Goal: Communication & Community: Participate in discussion

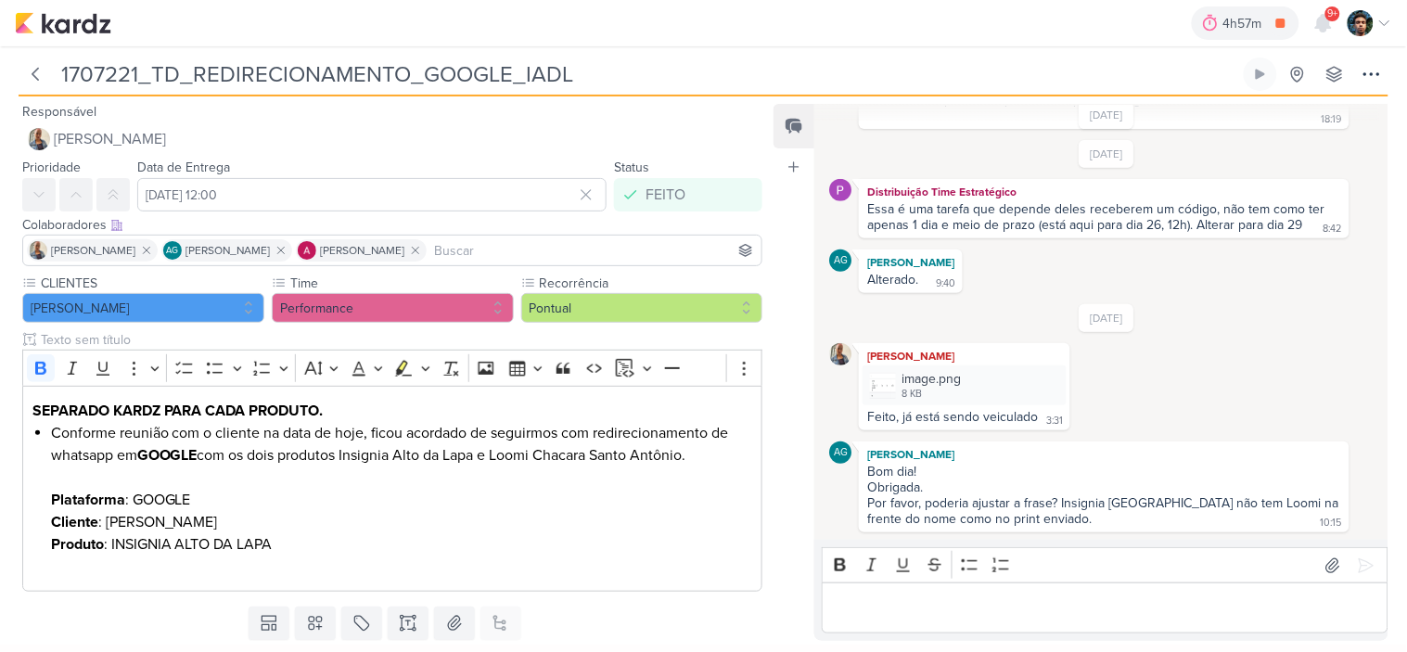
scroll to position [189, 0]
click at [878, 383] on img at bounding box center [883, 386] width 26 height 26
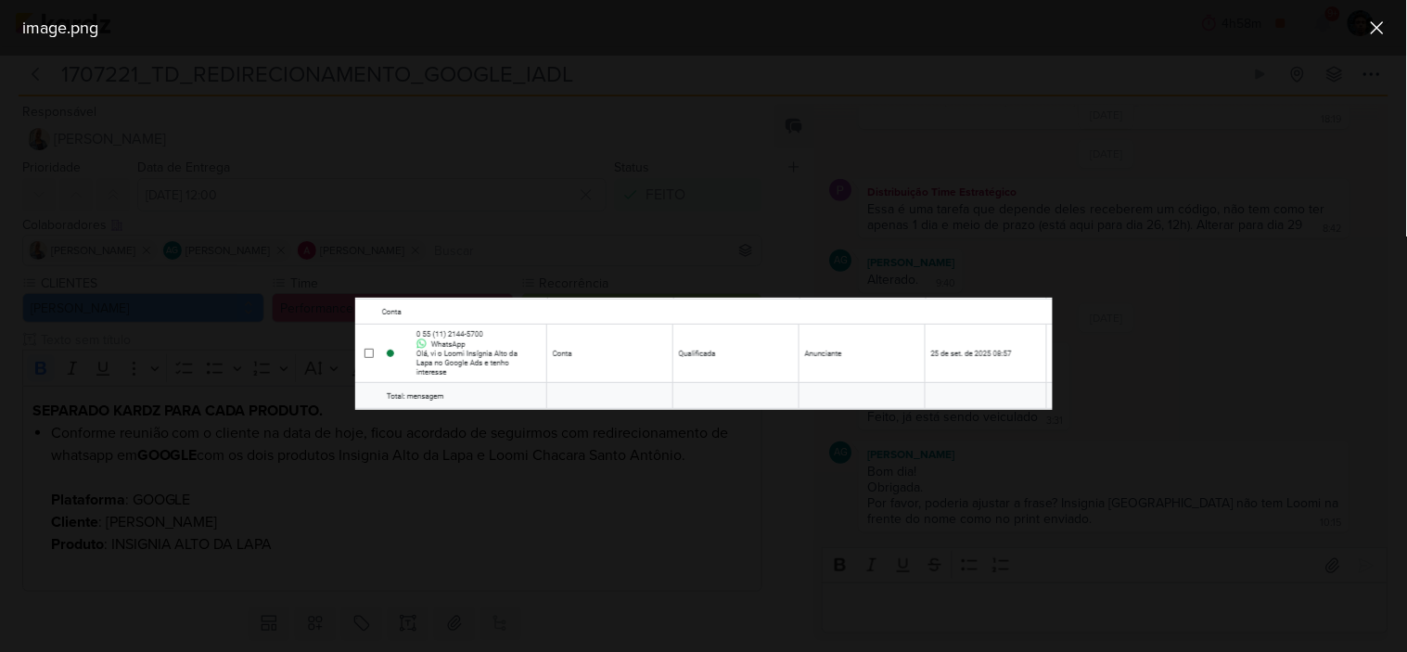
click at [663, 436] on div at bounding box center [703, 354] width 1407 height 597
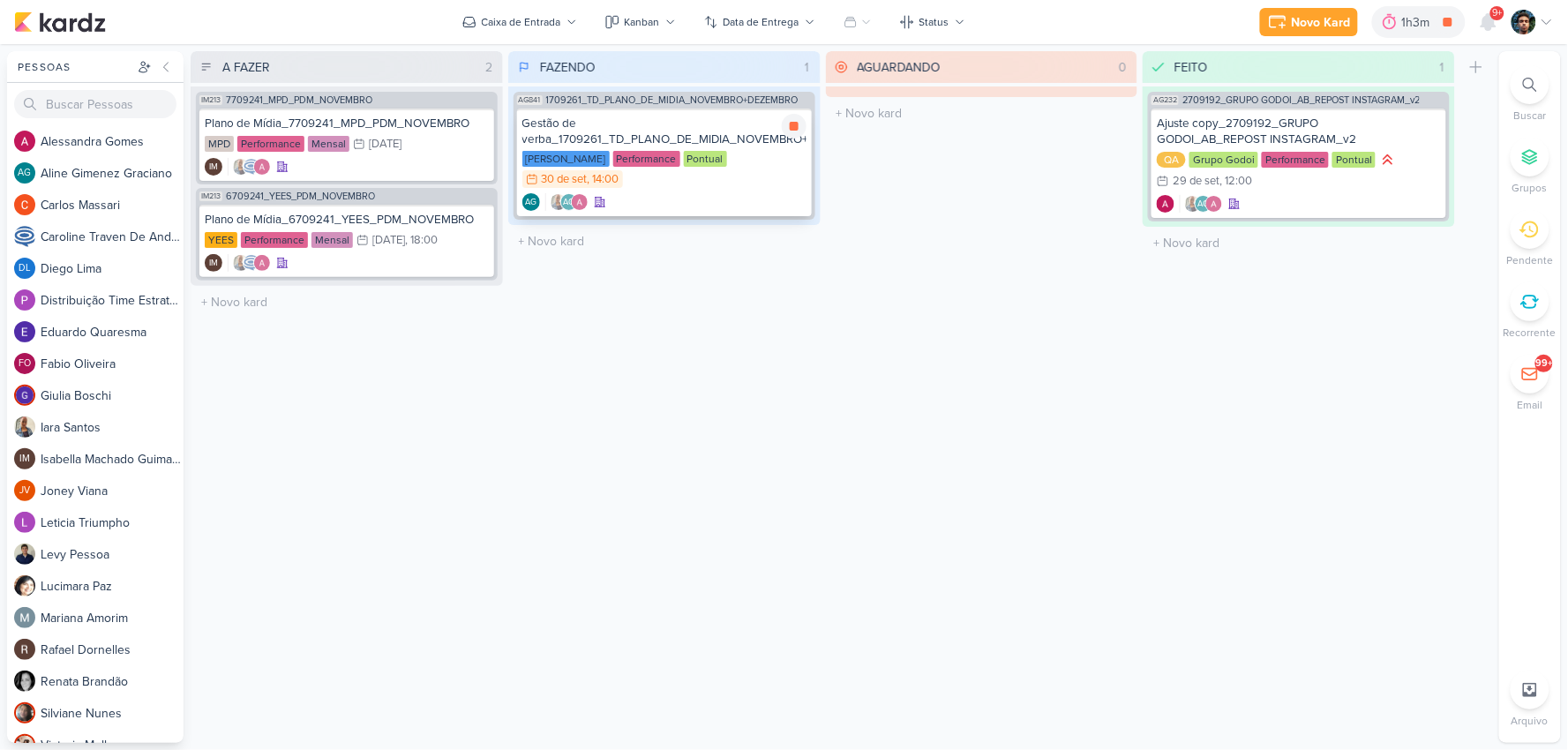
click at [771, 188] on div "Gestão de verba_1709261_TD_PLANO_DE_MIDIA_NOVEMBRO+DEZEMBRO Teixeira Duarte Per…" at bounding box center [665, 162] width 295 height 107
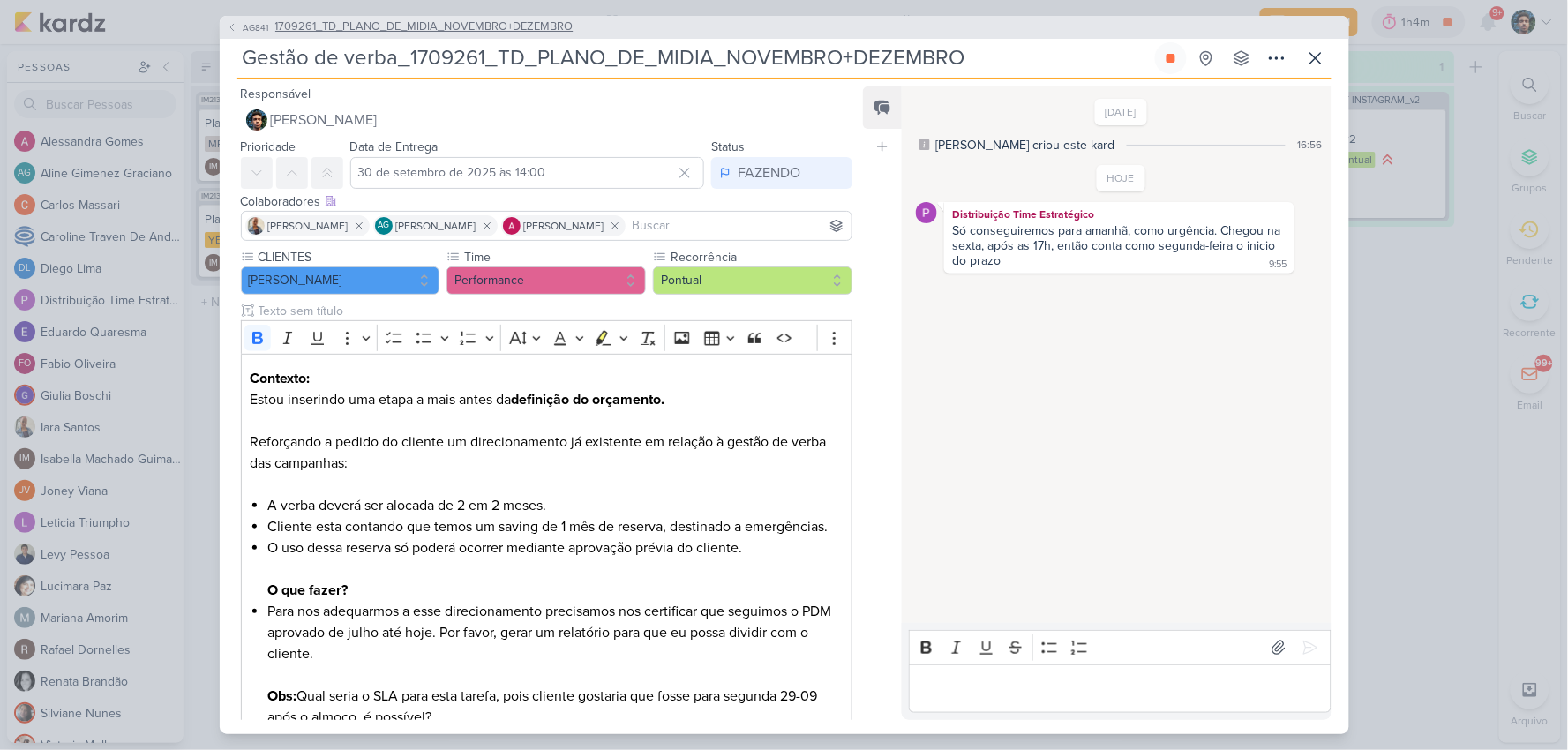
click at [234, 29] on icon at bounding box center [231, 27] width 10 height 10
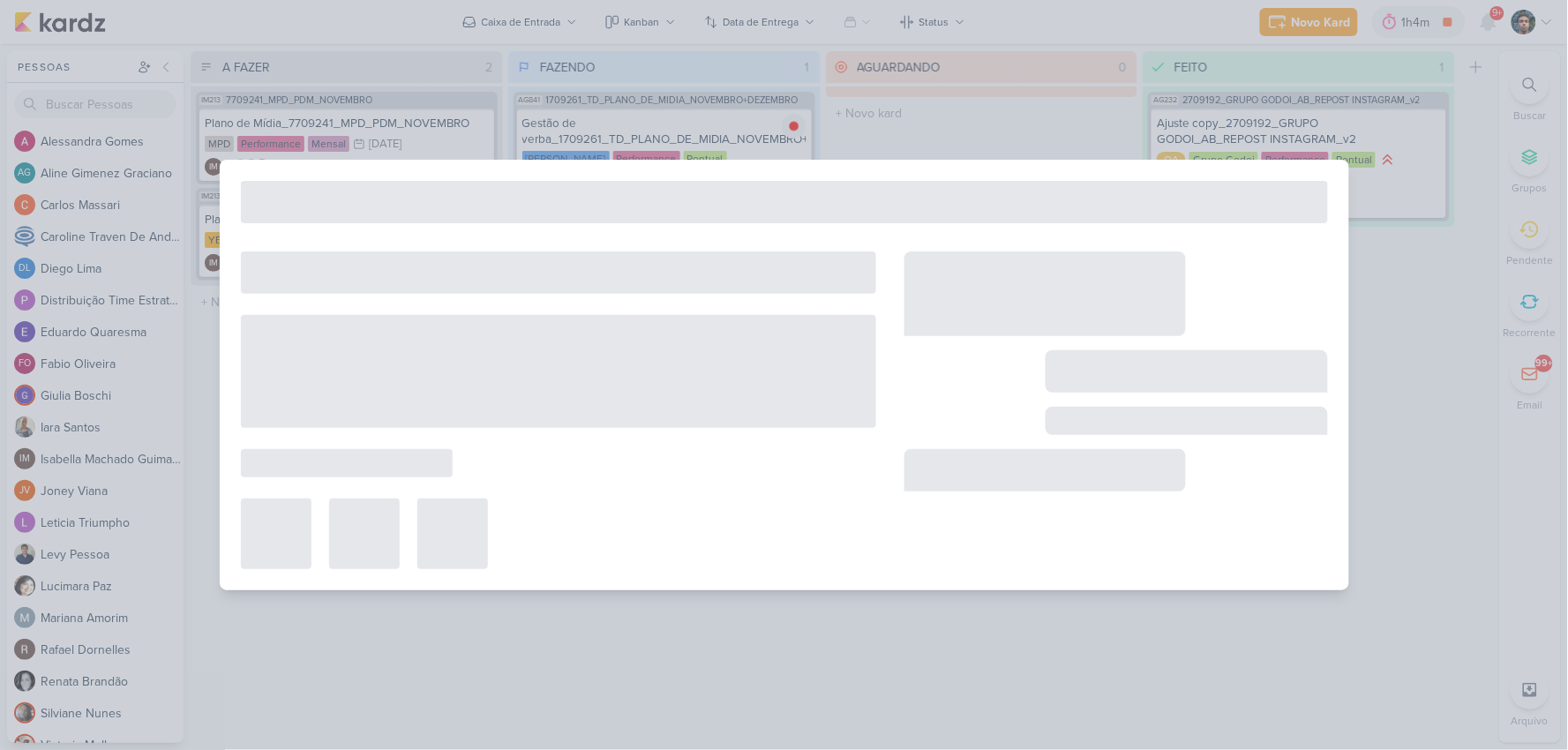
type input "1709261_TD_PLANO_DE_MIDIA_NOVEMBRO+DEZEMBRO"
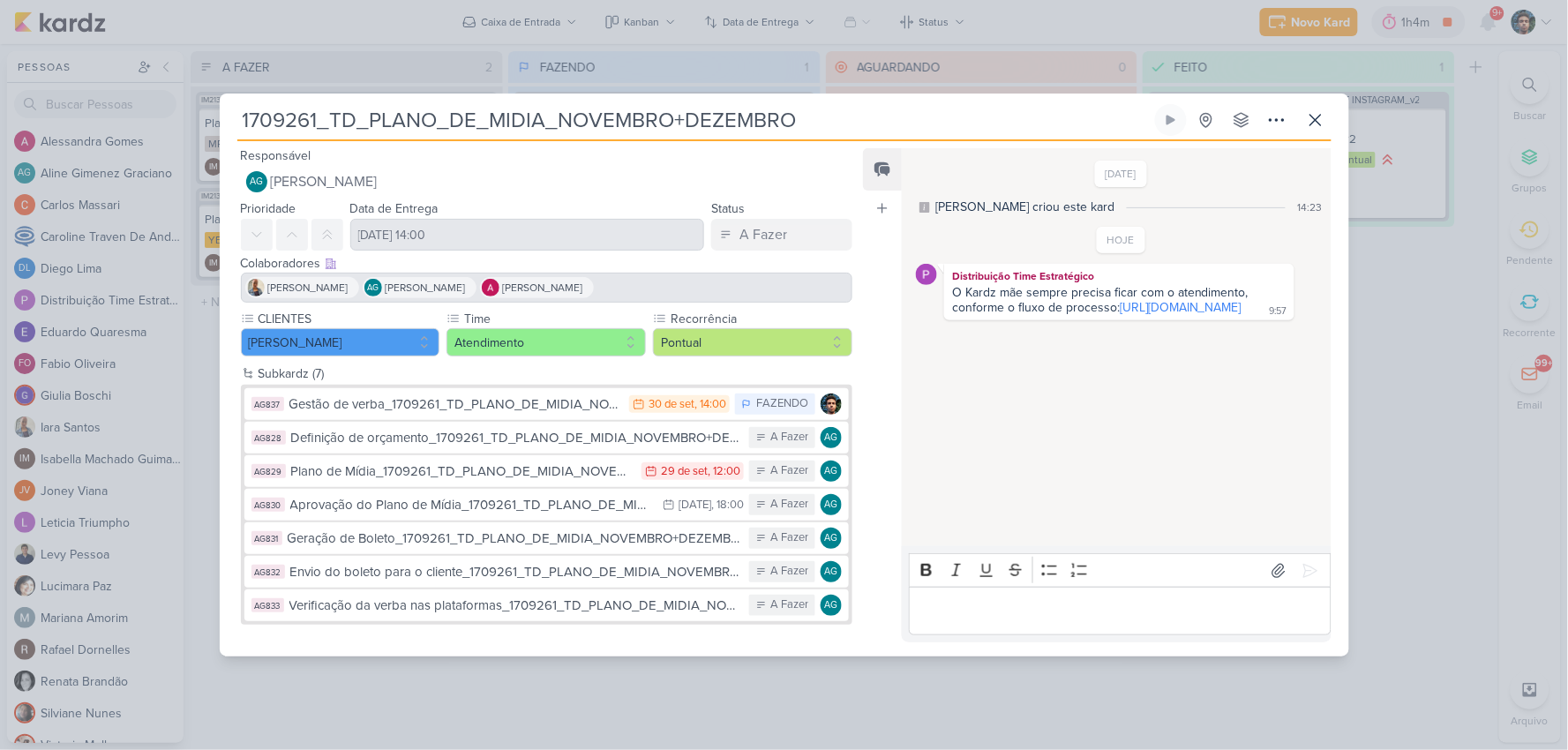
click at [584, 403] on div "Gestão de verba_1709261_TD_PLANO_DE_MIDIA_NOVEMBRO+DEZEMBRO" at bounding box center [455, 404] width 332 height 20
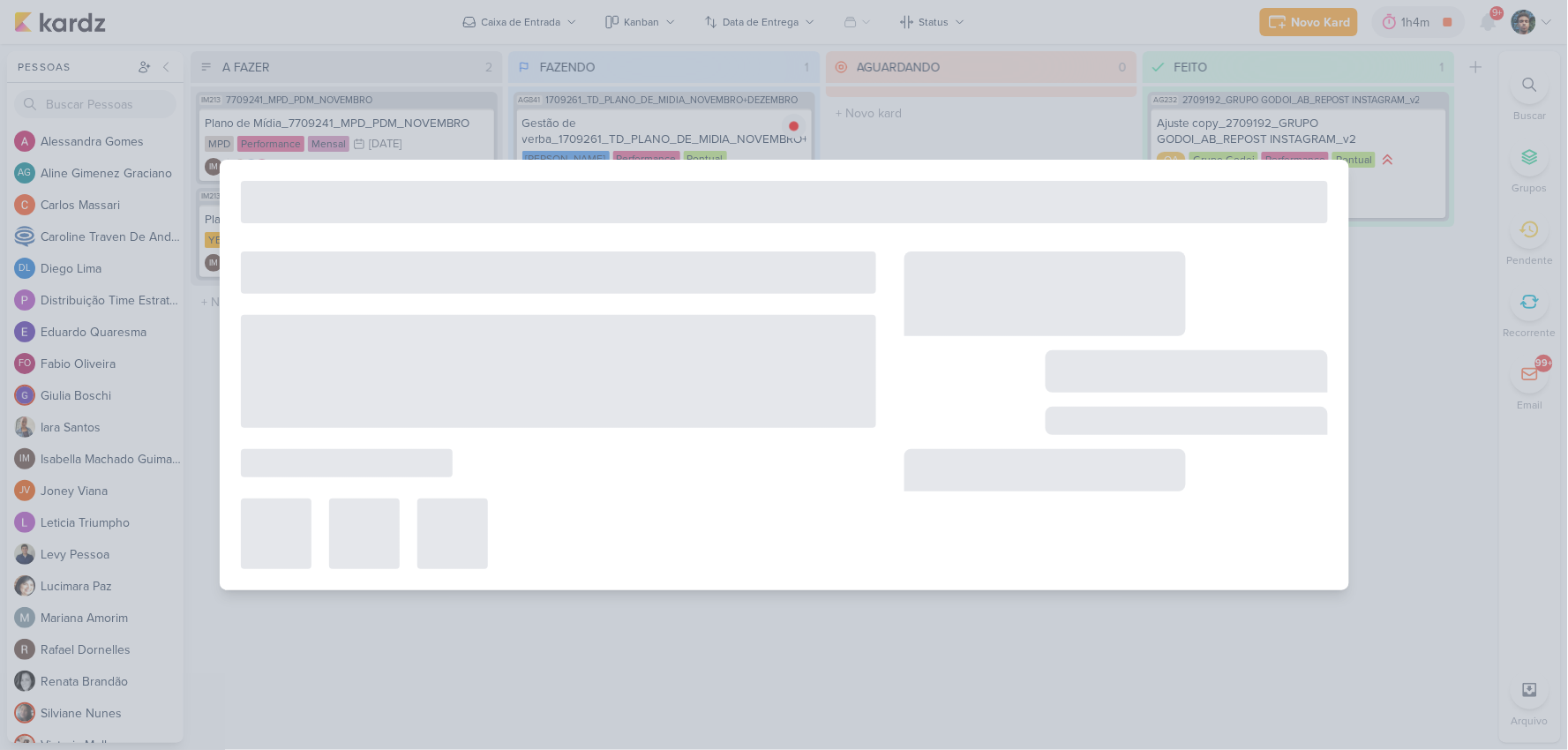
type input "Gestão de verba_1709261_TD_PLANO_DE_MIDIA_NOVEMBRO+DEZEMBRO"
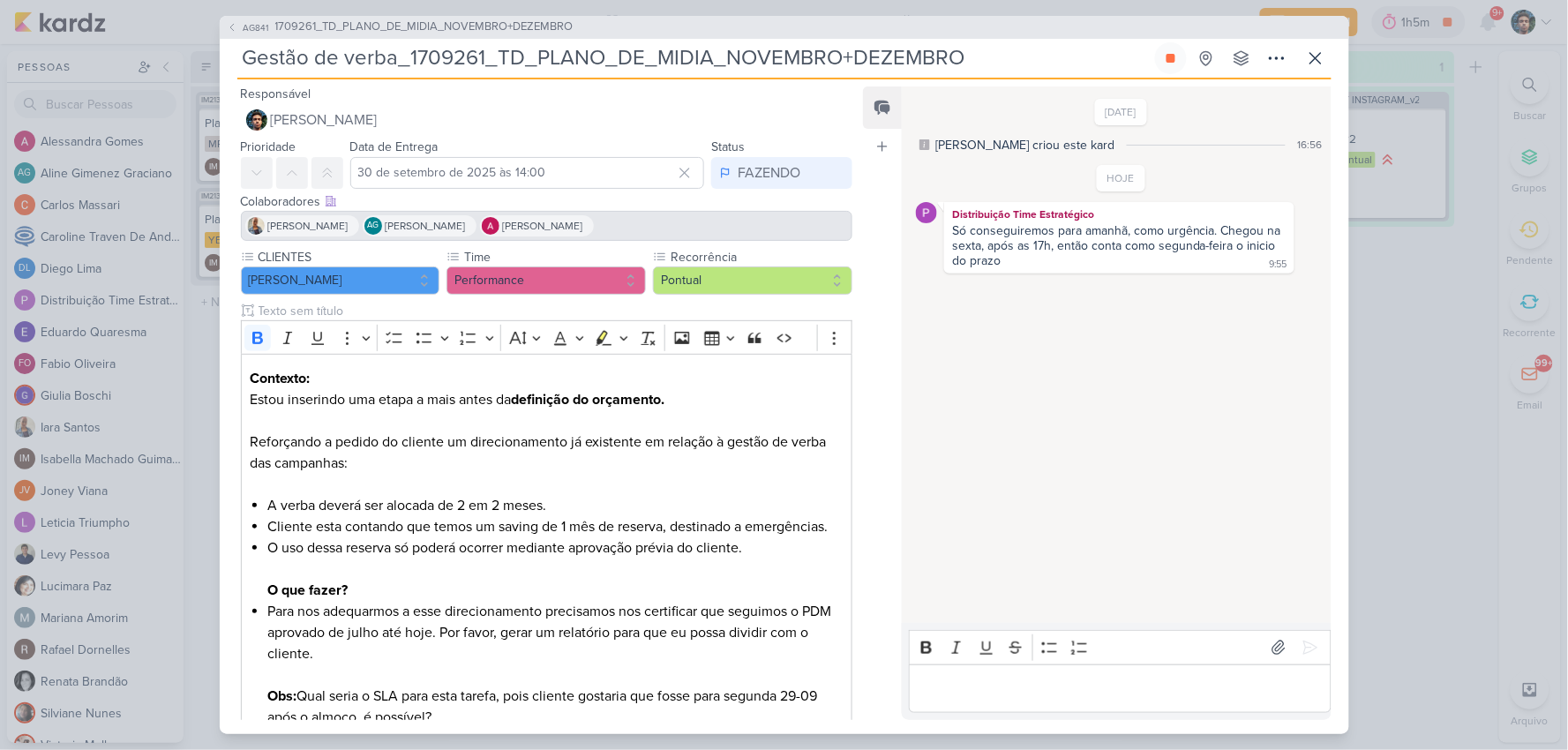
click at [990, 699] on div "Editor editing area: main" at bounding box center [1119, 688] width 421 height 48
click at [1147, 695] on p "Criei uma planilha mostrando" at bounding box center [1120, 687] width 403 height 21
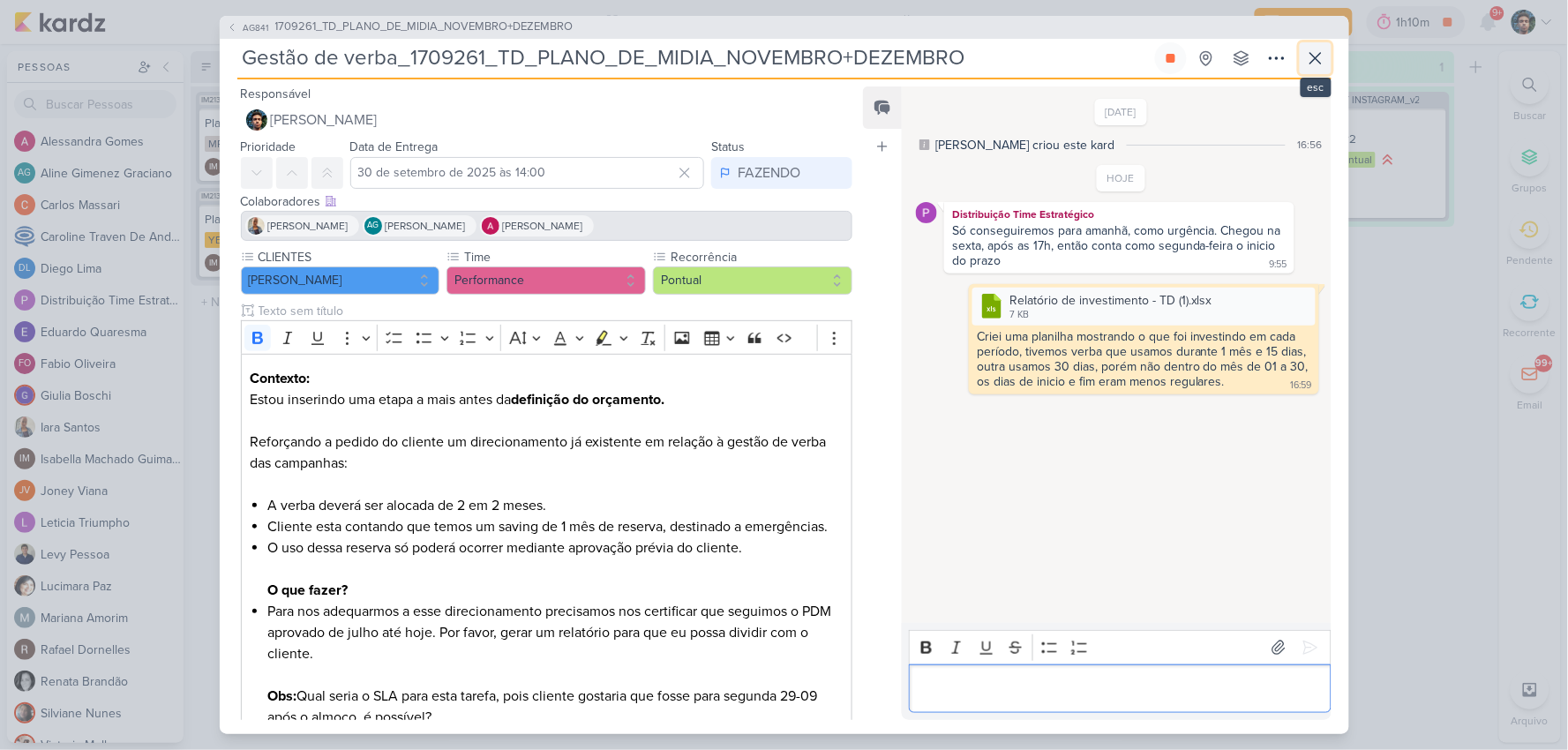
click at [1318, 62] on icon at bounding box center [1315, 58] width 10 height 10
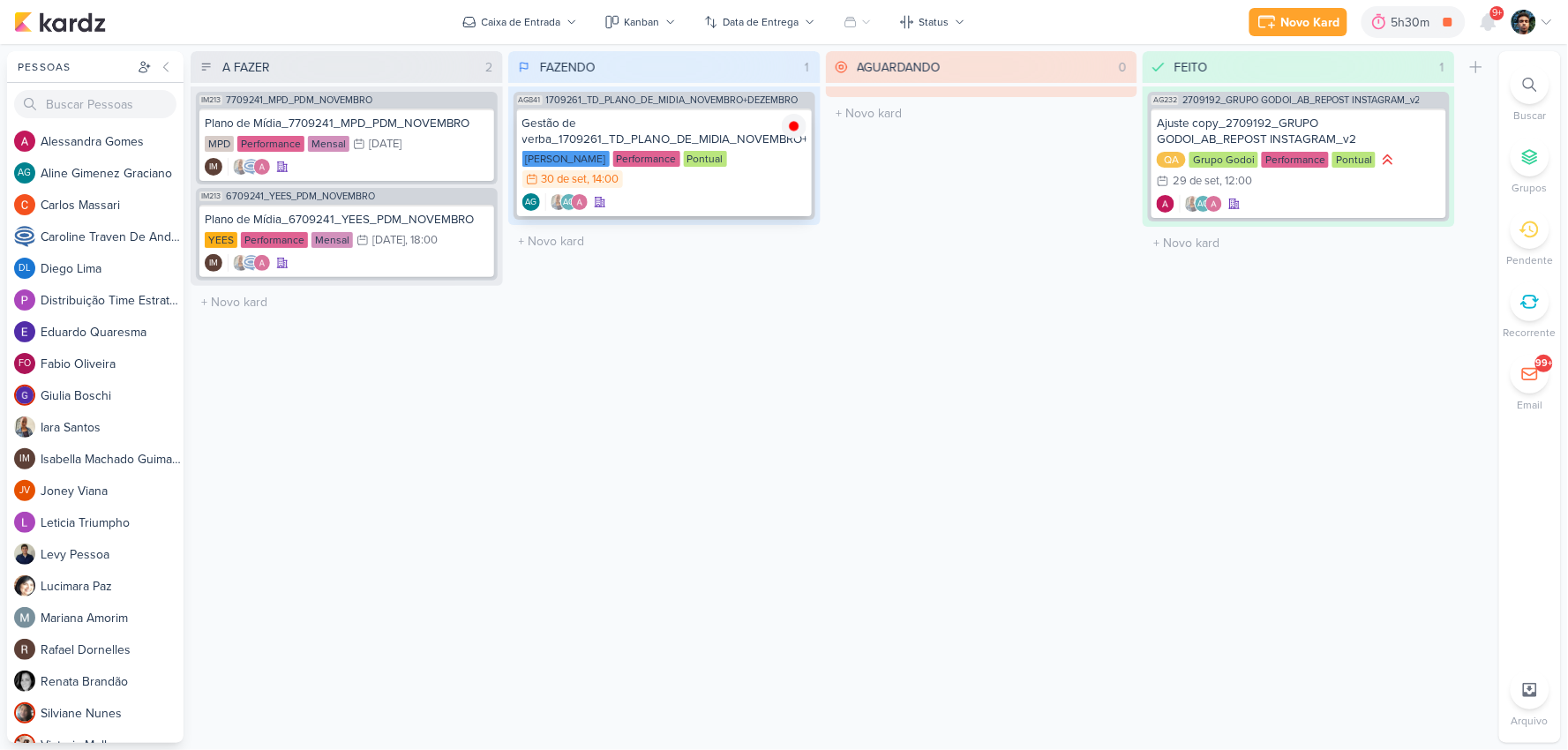
click at [792, 124] on img at bounding box center [794, 126] width 25 height 25
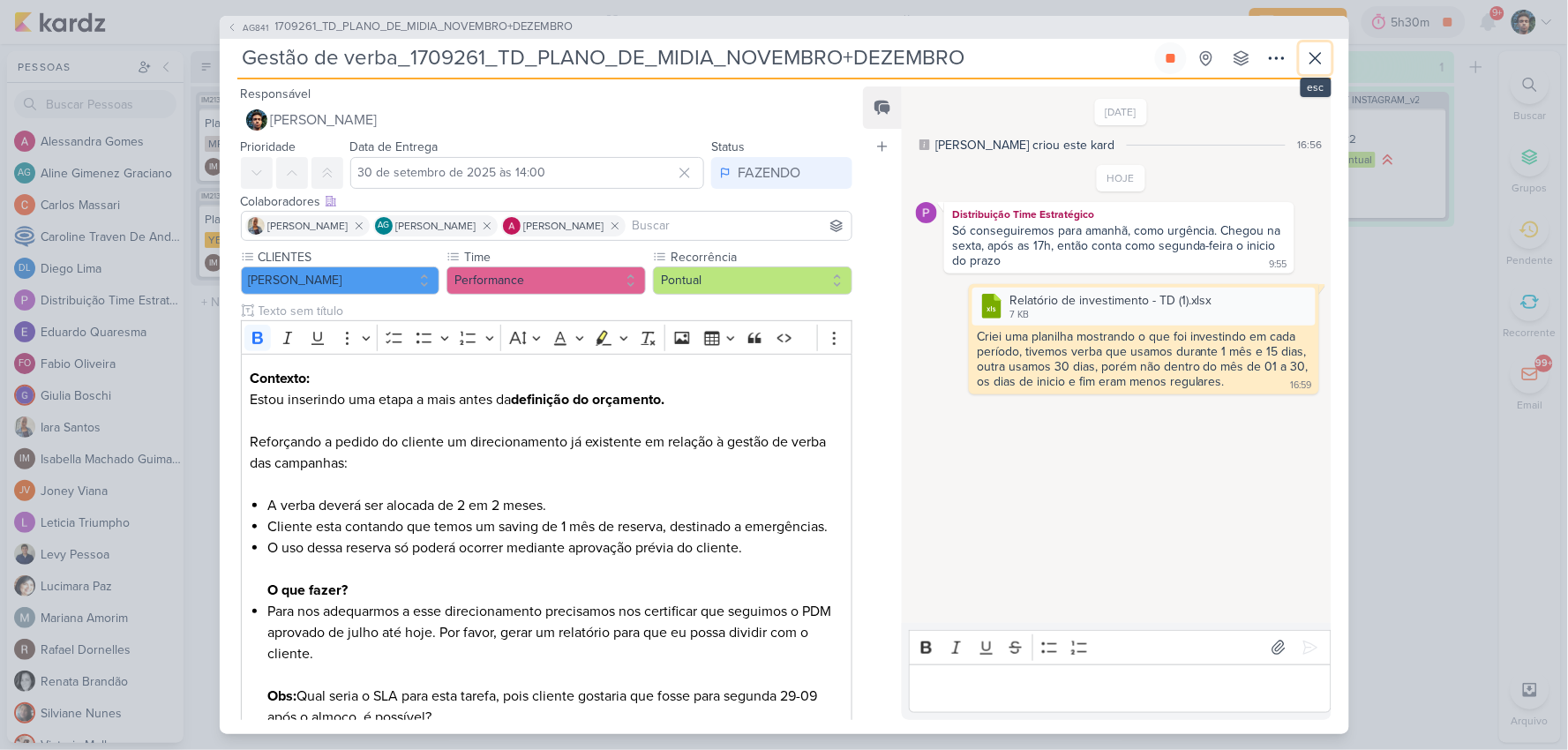
drag, startPoint x: 1321, startPoint y: 50, endPoint x: 1207, endPoint y: 79, distance: 117.6
click at [1320, 50] on icon at bounding box center [1315, 58] width 21 height 21
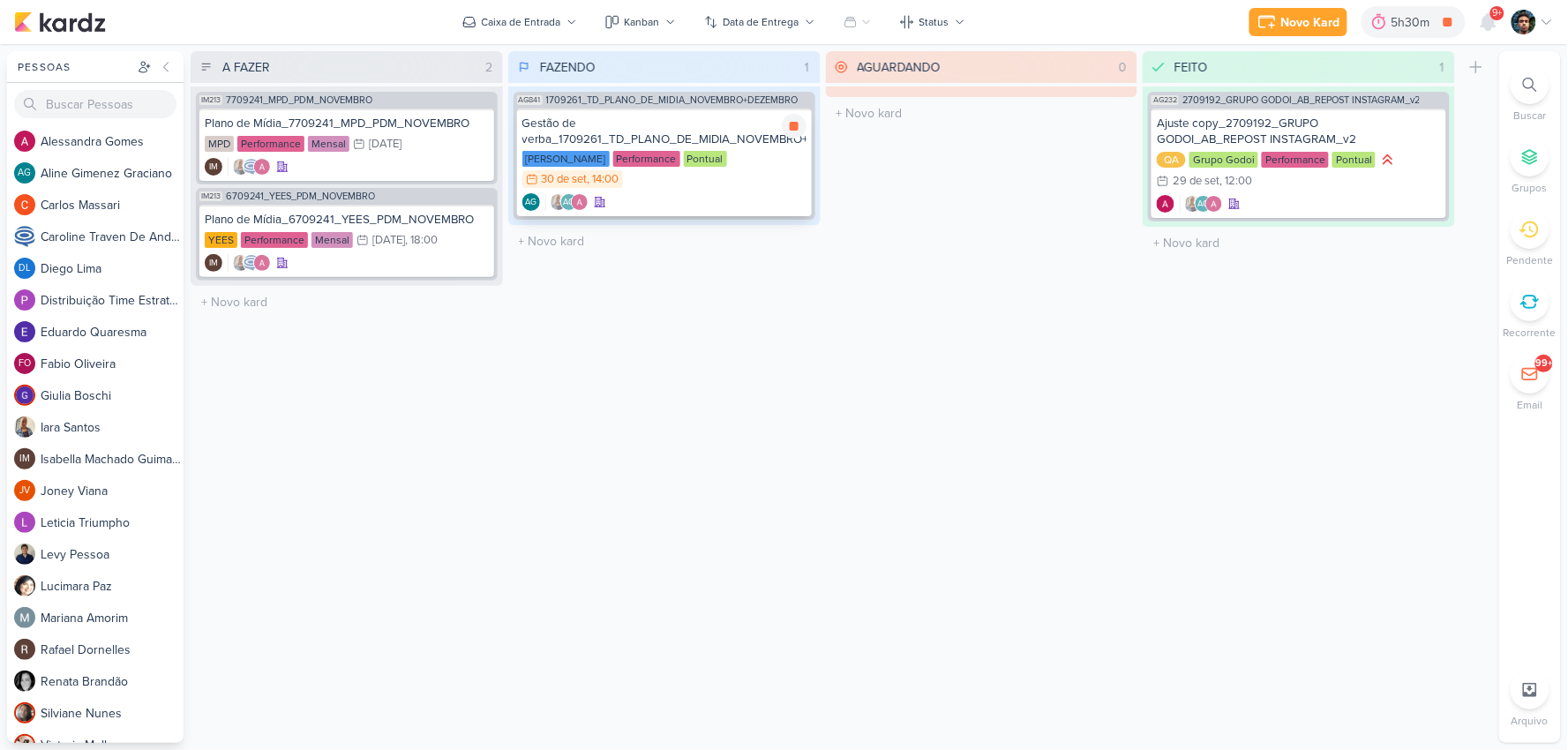
click at [791, 127] on icon at bounding box center [793, 125] width 9 height 9
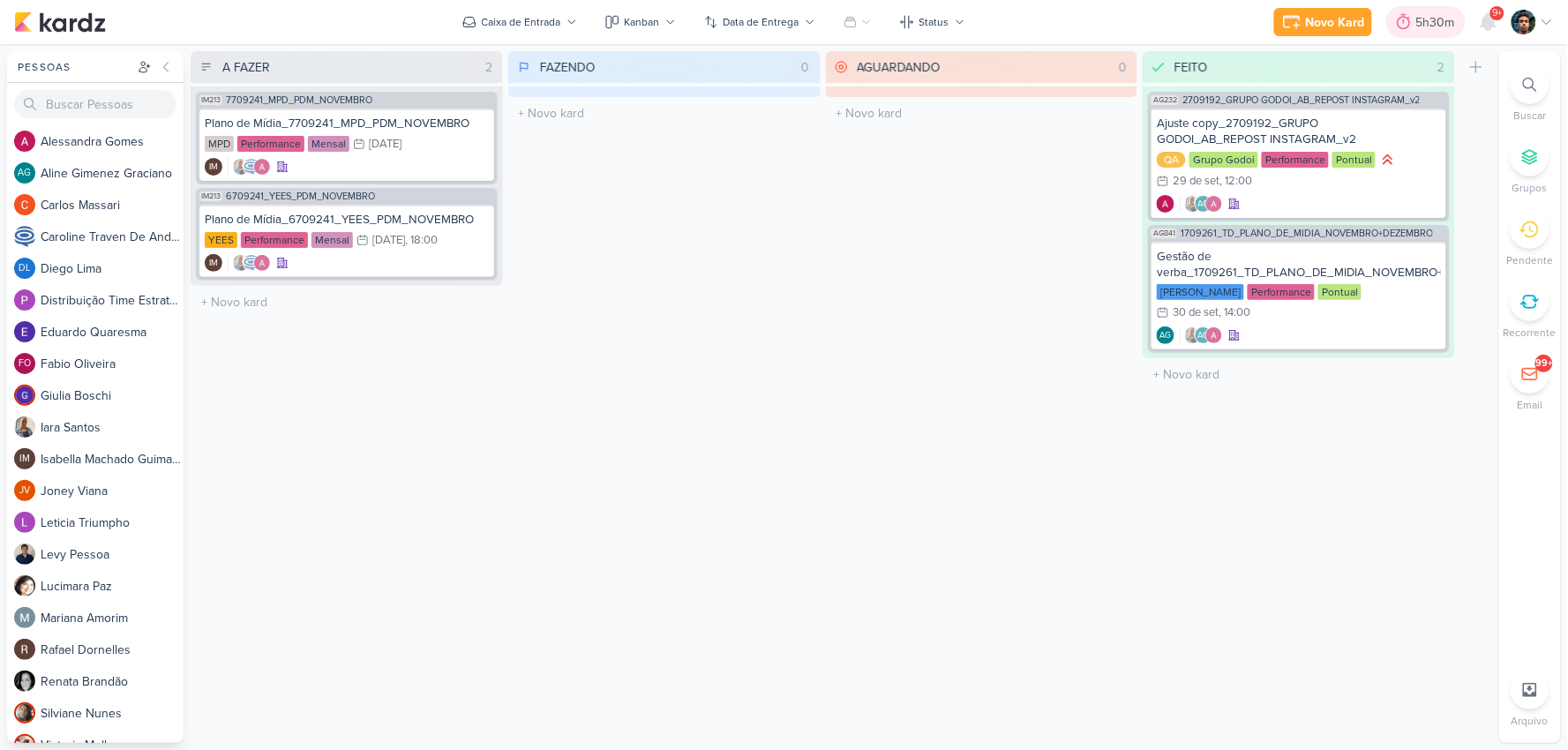
click at [1424, 23] on div "5h30m" at bounding box center [1438, 22] width 44 height 18
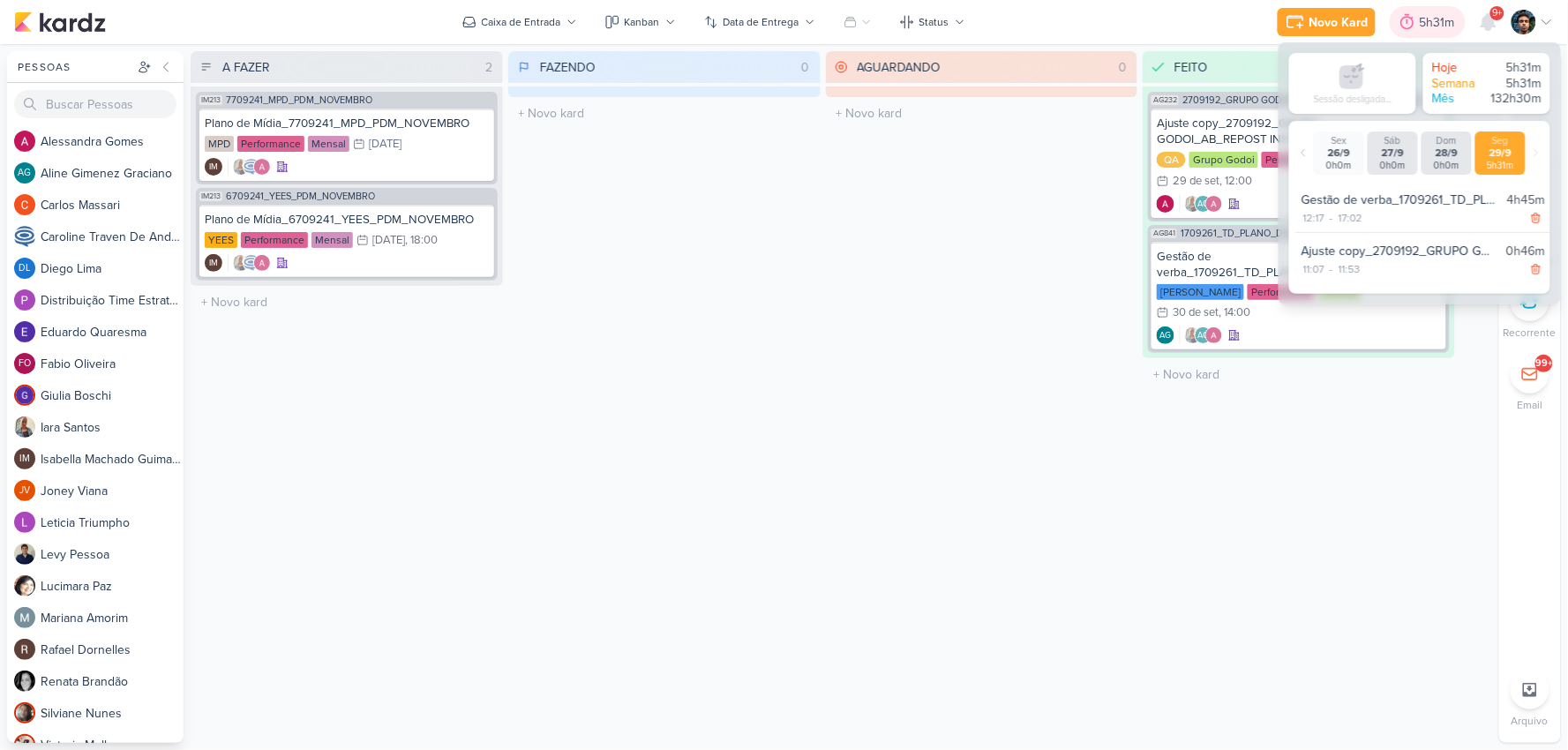
click at [1424, 23] on div "5h31m" at bounding box center [1440, 22] width 41 height 18
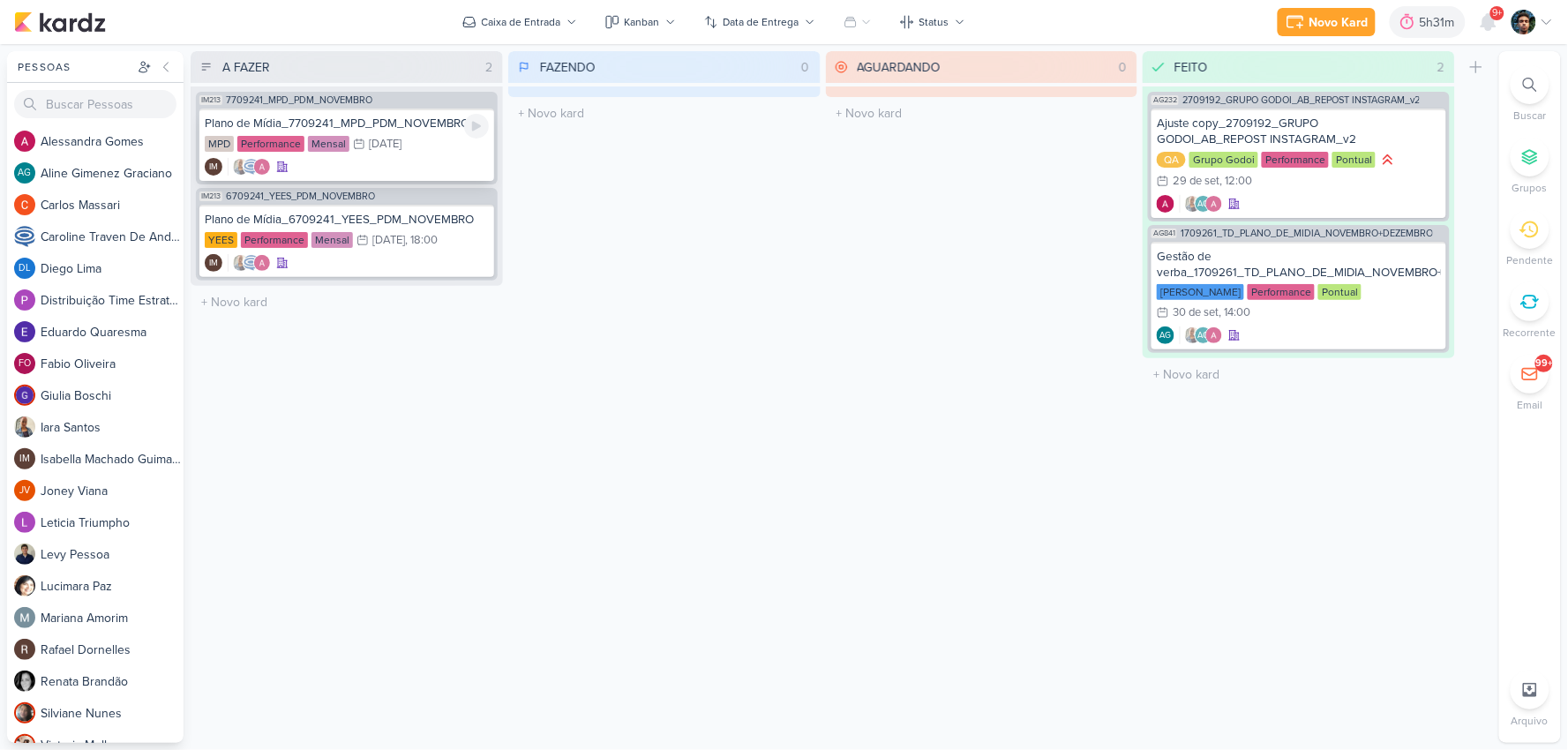
click at [412, 159] on div "IM" at bounding box center [346, 166] width 284 height 18
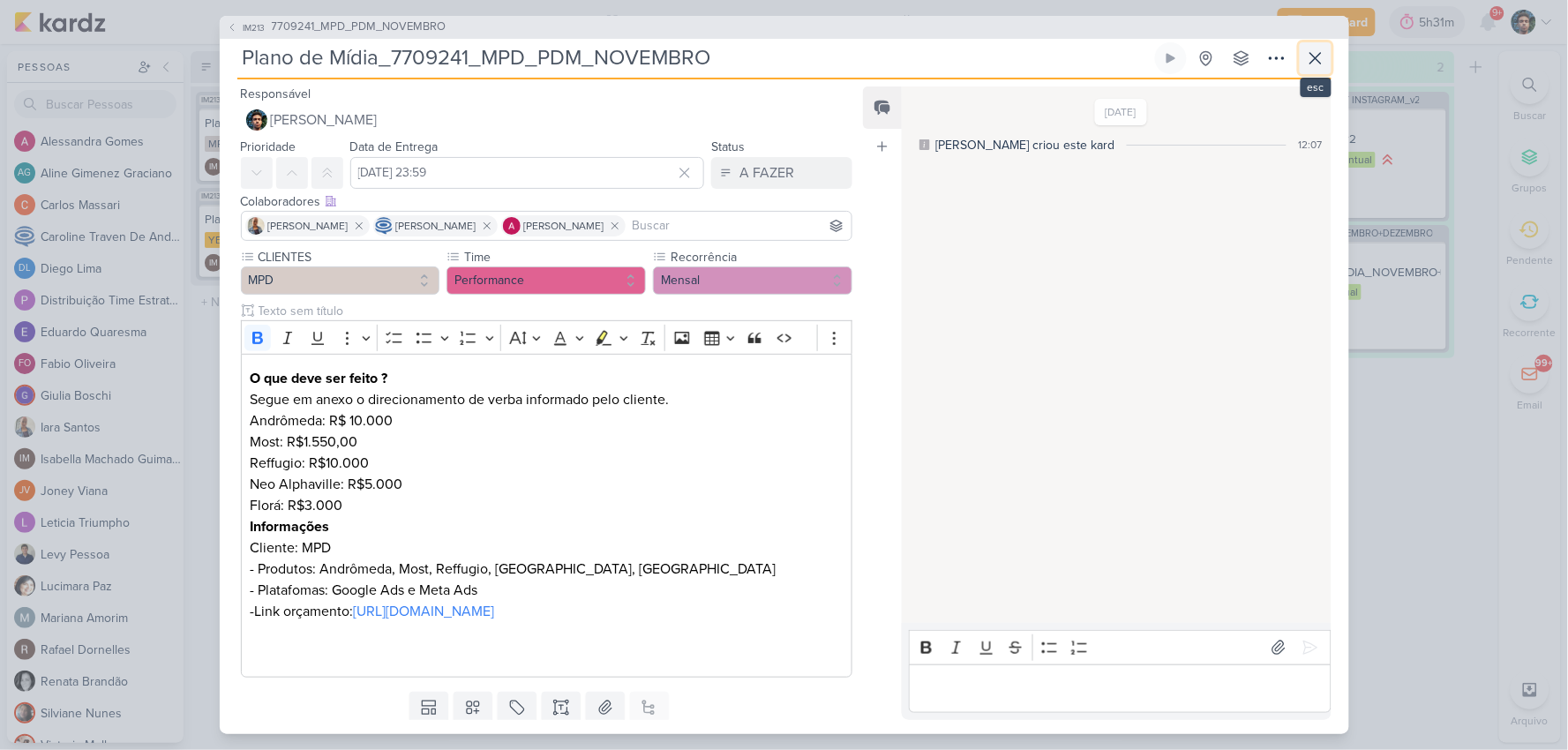
click at [1316, 55] on icon at bounding box center [1315, 58] width 21 height 21
